Goal: Check status: Check status

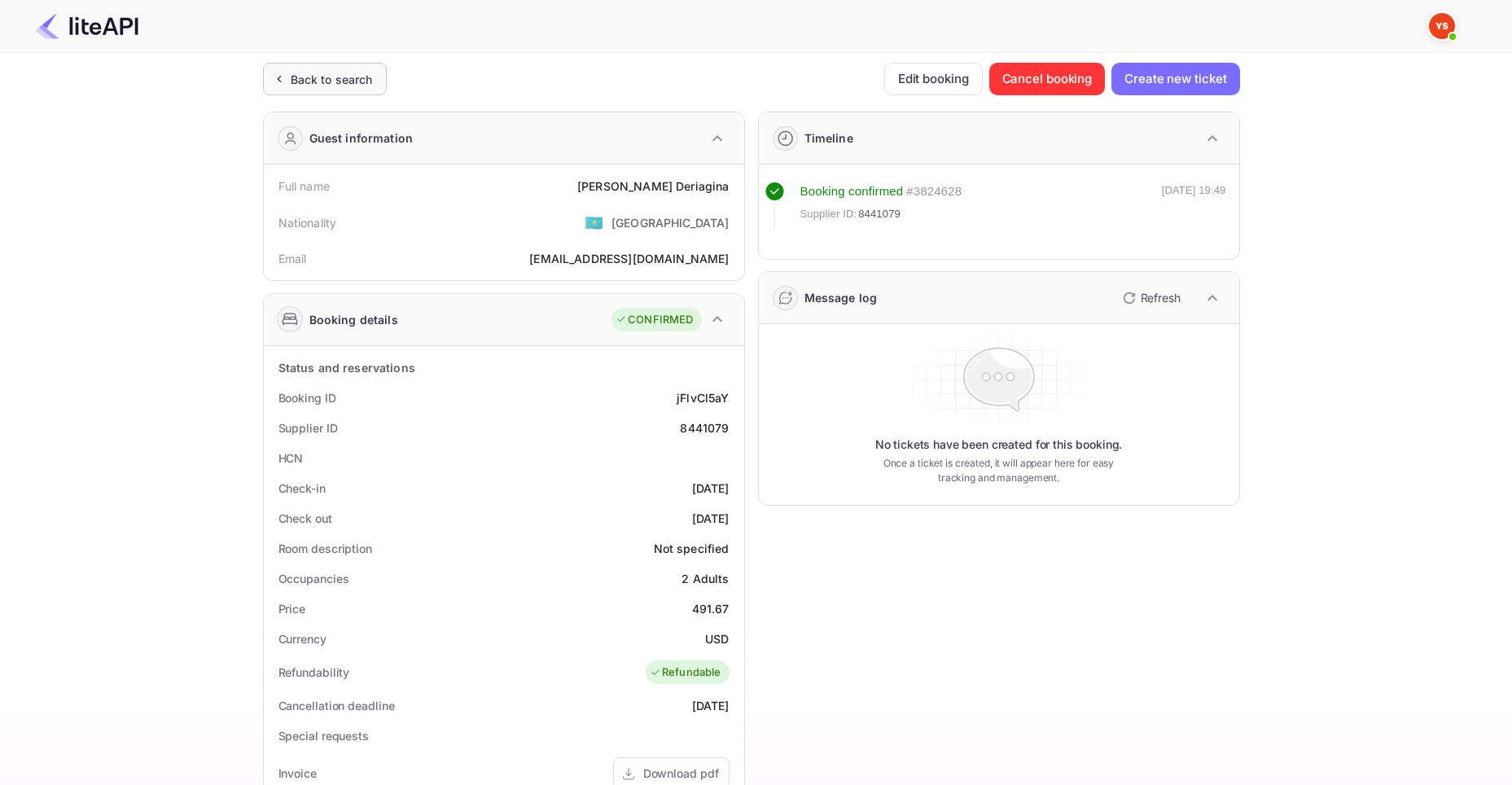
click at [325, 87] on div "Back to search" at bounding box center [332, 78] width 82 height 17
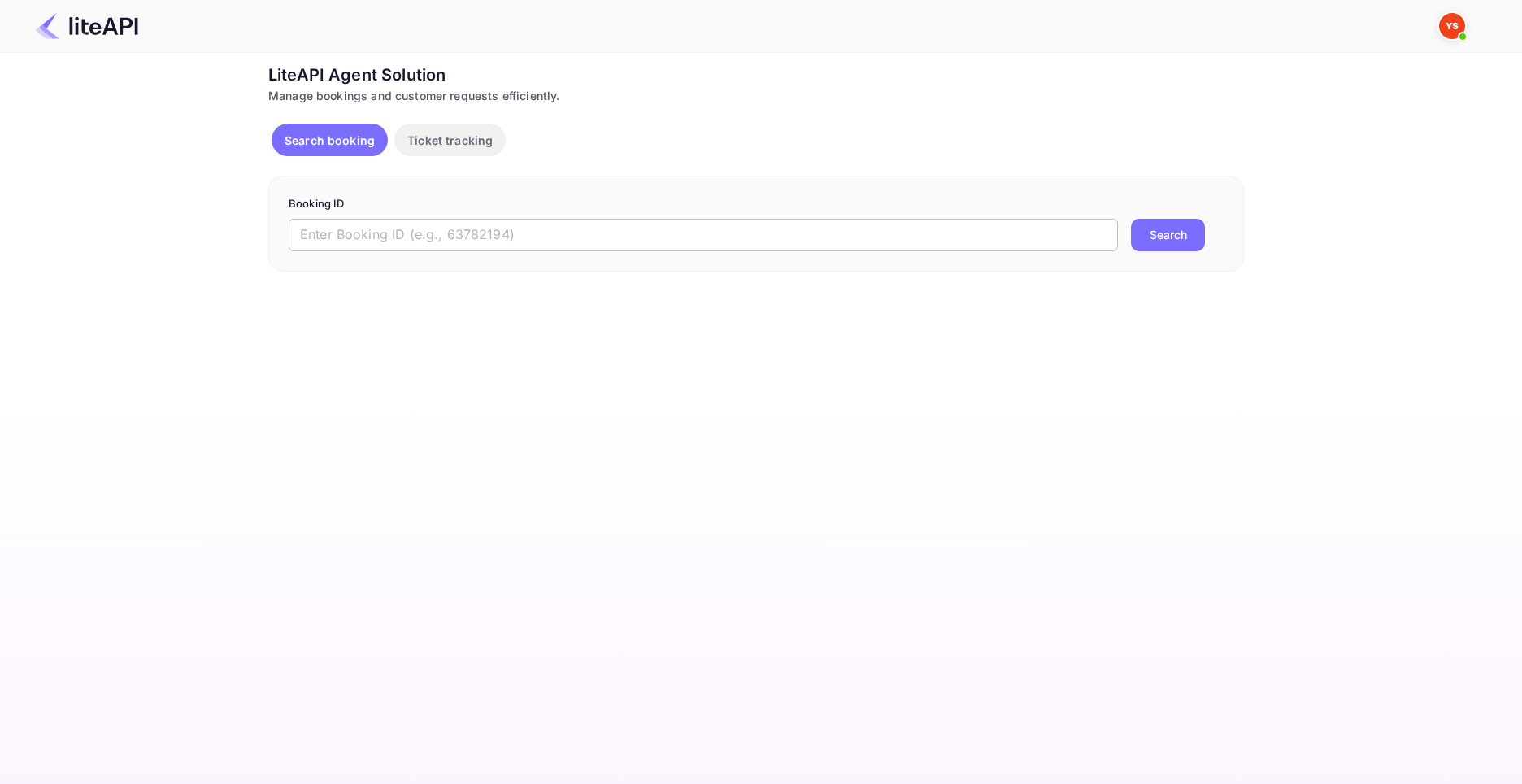
click at [604, 236] on input "text" at bounding box center [703, 234] width 830 height 32
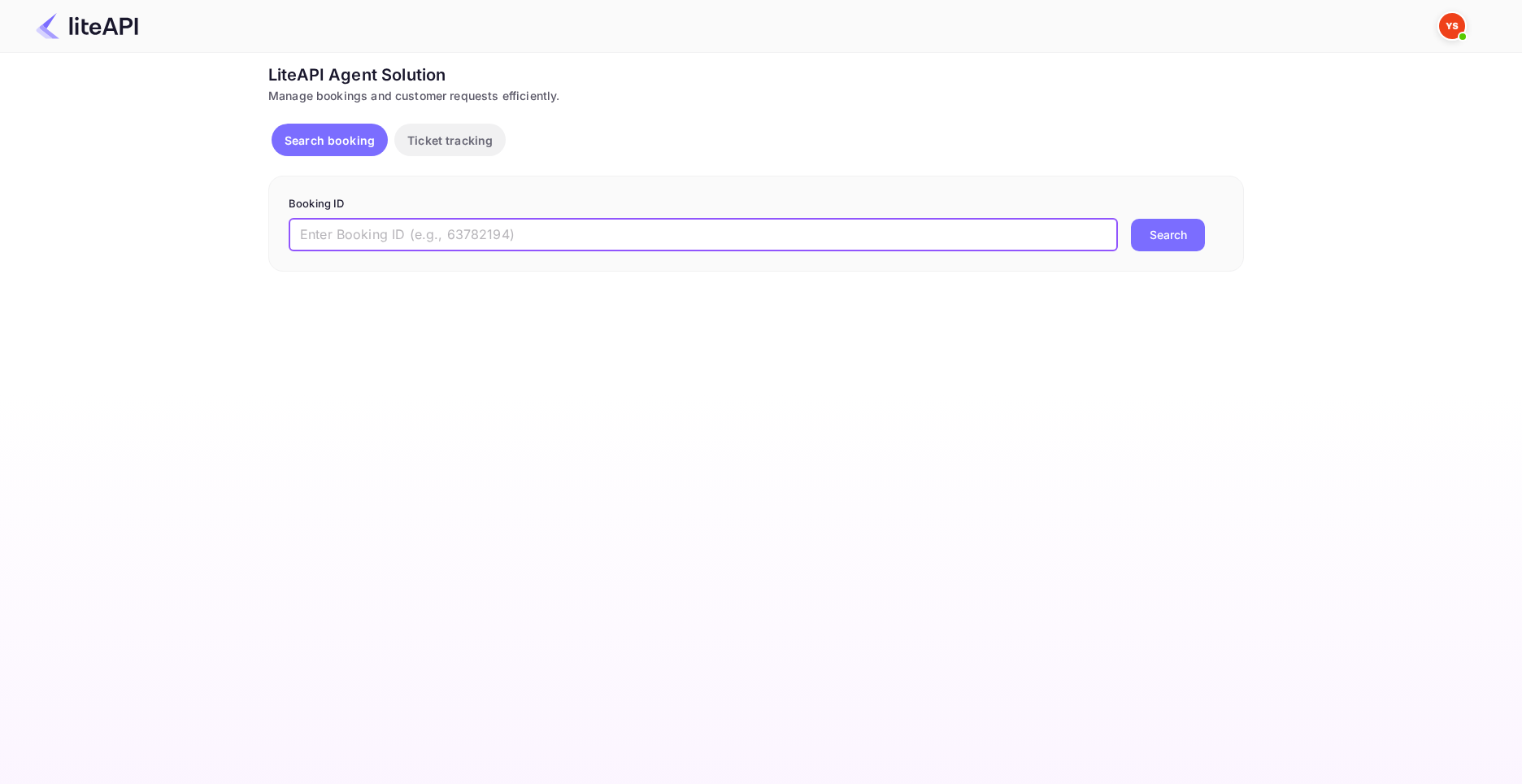
paste input "8858334"
type input "8858334"
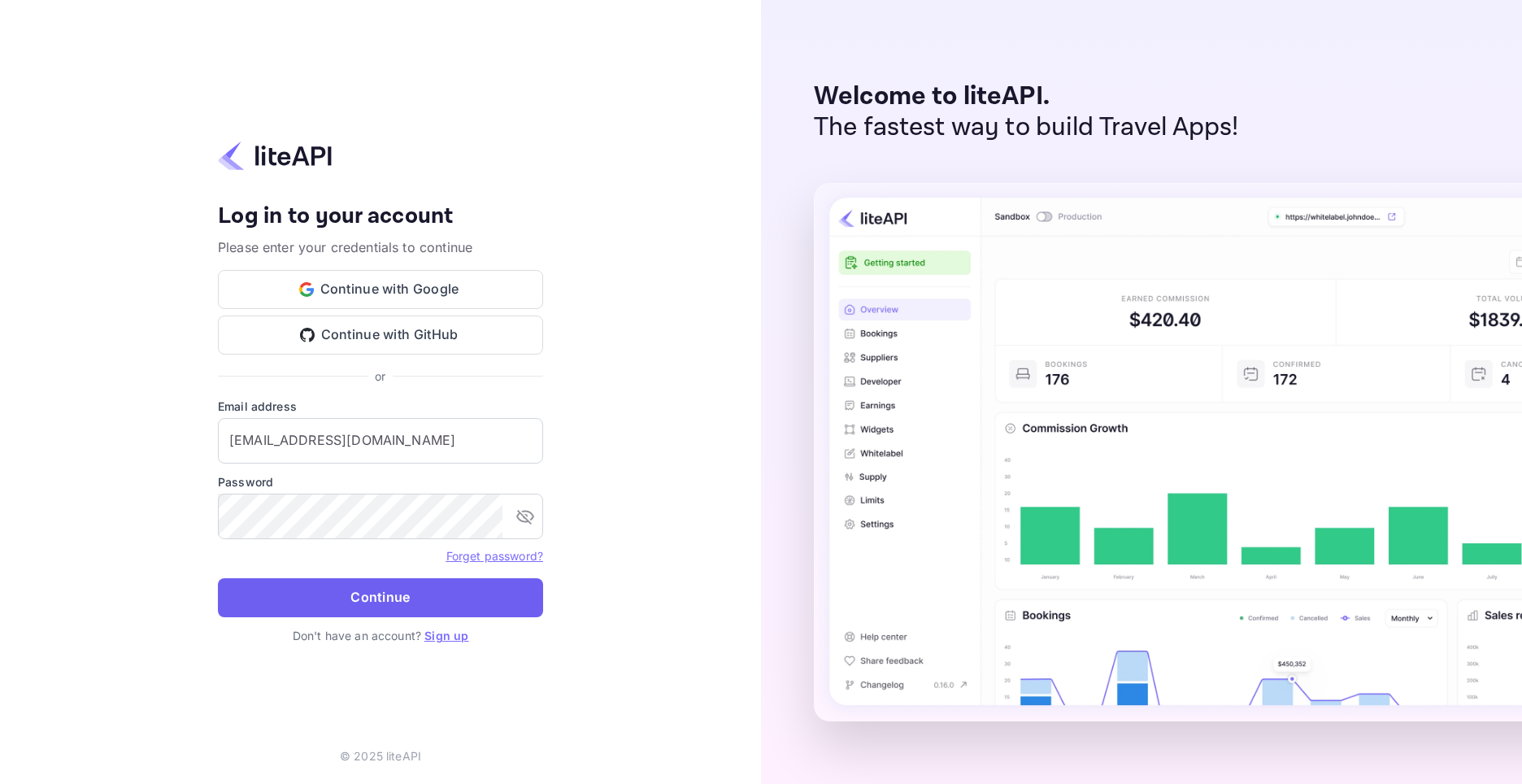
click at [383, 600] on button "Continue" at bounding box center [380, 598] width 325 height 39
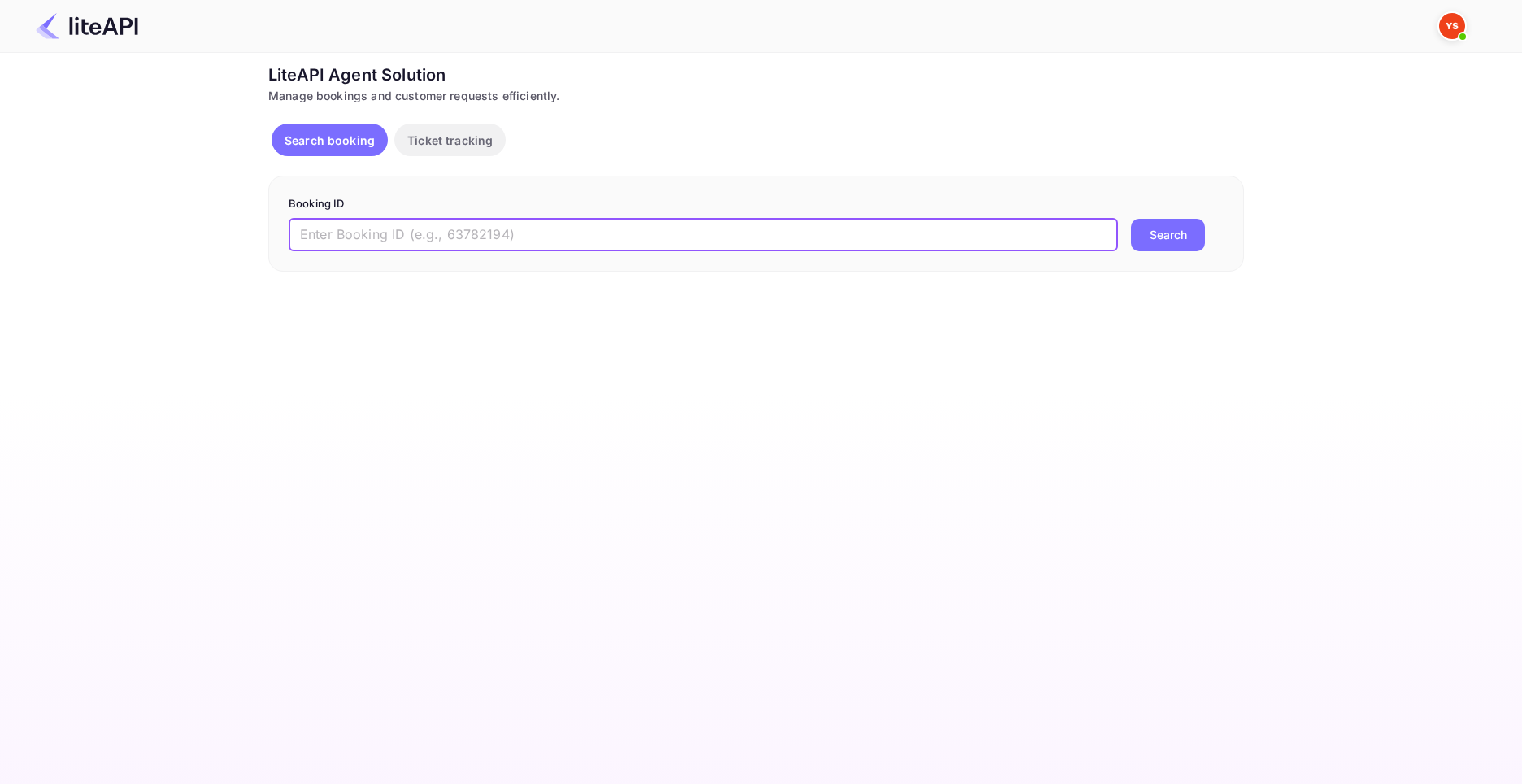
click at [433, 233] on input "text" at bounding box center [703, 234] width 830 height 32
paste input "8858334"
type input "8858334"
click at [1131, 218] on button "Search" at bounding box center [1167, 234] width 74 height 32
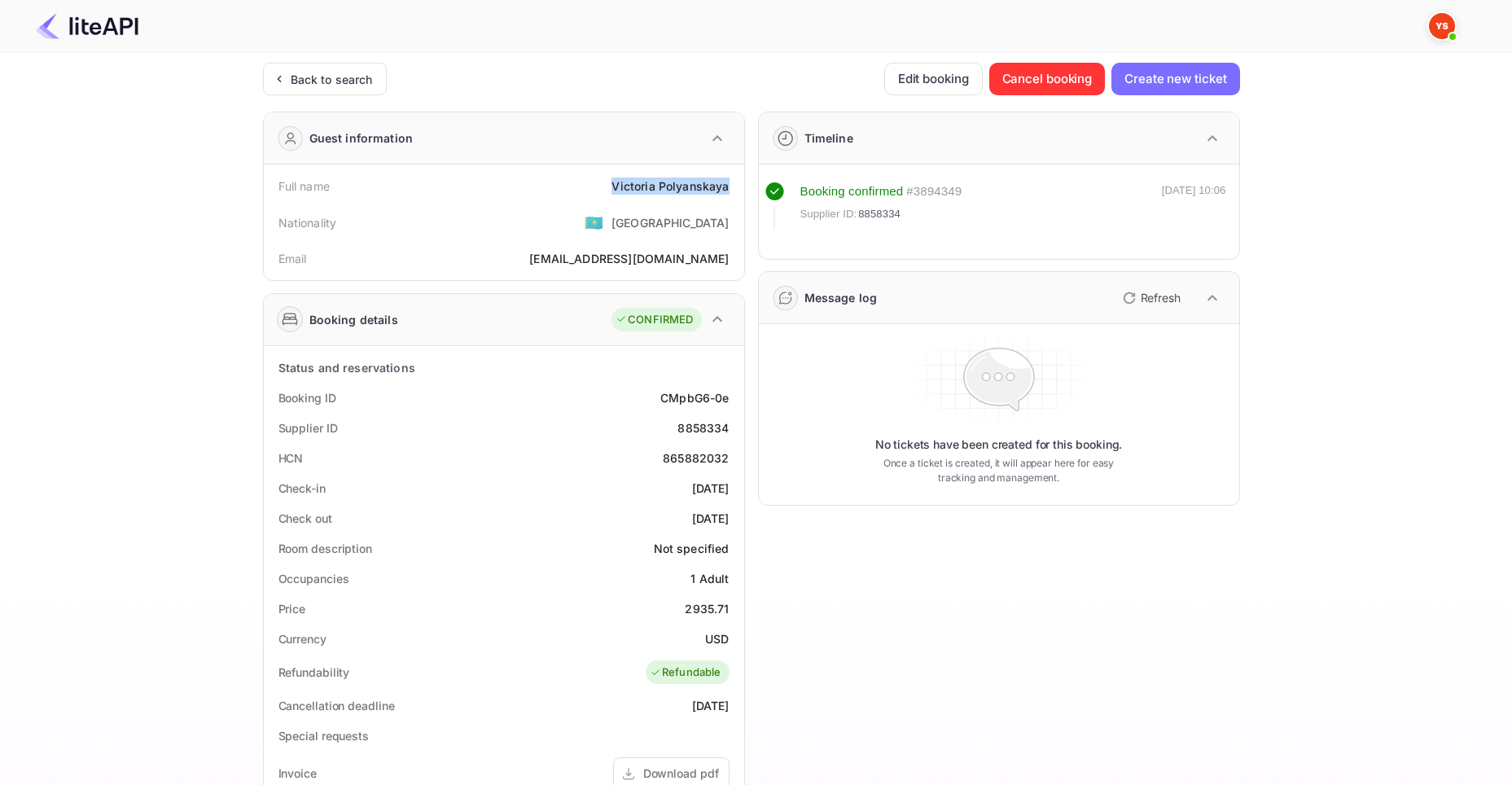
drag, startPoint x: 617, startPoint y: 191, endPoint x: 727, endPoint y: 192, distance: 110.0
click at [727, 192] on div "[PERSON_NAME]" at bounding box center [669, 186] width 117 height 17
copy div "[PERSON_NAME]"
drag, startPoint x: 686, startPoint y: 604, endPoint x: 728, endPoint y: 607, distance: 42.1
click at [728, 607] on div "2935.71" at bounding box center [706, 607] width 44 height 17
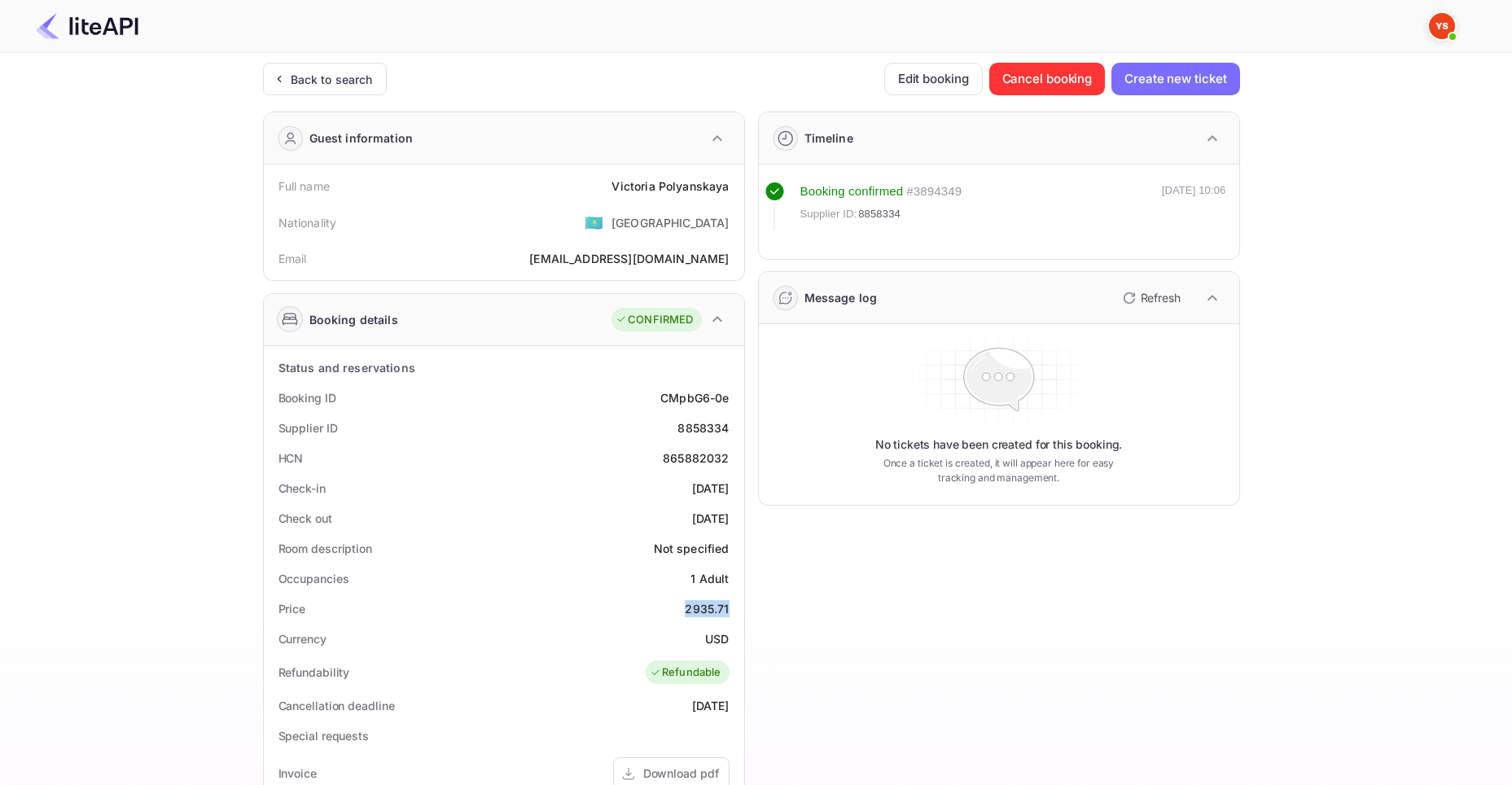
copy div "2935.71"
drag, startPoint x: 707, startPoint y: 637, endPoint x: 730, endPoint y: 638, distance: 23.0
click at [730, 638] on div "Currency USD" at bounding box center [504, 639] width 468 height 30
copy div "USD"
